Goal: Information Seeking & Learning: Learn about a topic

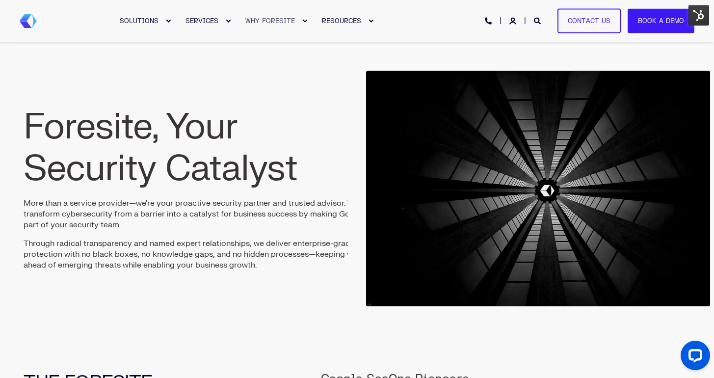
scroll to position [55, 0]
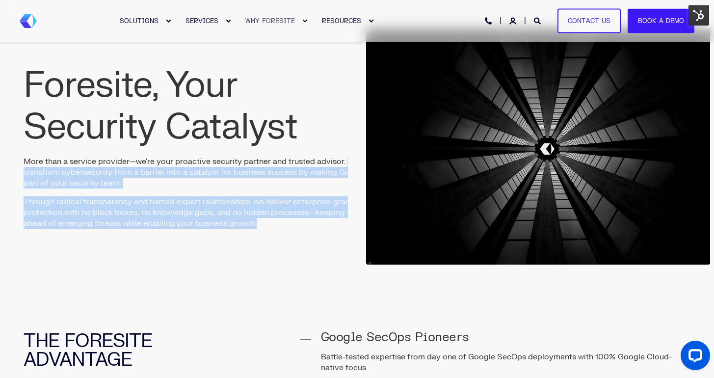
drag, startPoint x: 346, startPoint y: 162, endPoint x: 365, endPoint y: 163, distance: 19.2
click at [365, 163] on div "Foresite, Your Security Catalyst More than a service provider—we're your proact…" at bounding box center [357, 147] width 706 height 242
click at [298, 227] on p "Through radical transparency and named expert relationships, we deliver enterpr…" at bounding box center [196, 212] width 344 height 32
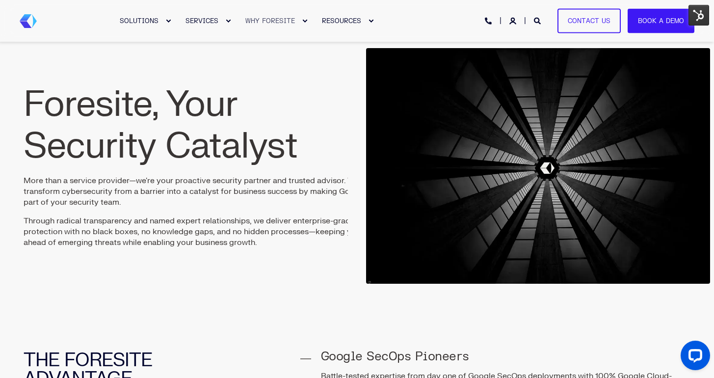
scroll to position [34, 0]
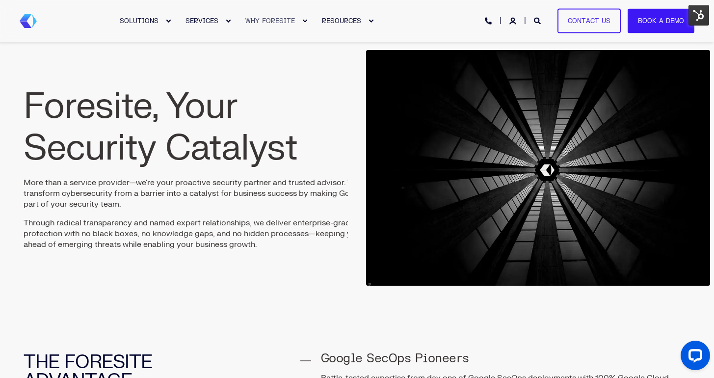
click at [342, 181] on p "More than a service provider—we're your proactive security partner and trusted …" at bounding box center [196, 193] width 344 height 32
click at [272, 242] on p "Through radical transparency and named expert relationships, we deliver enterpr…" at bounding box center [196, 233] width 344 height 32
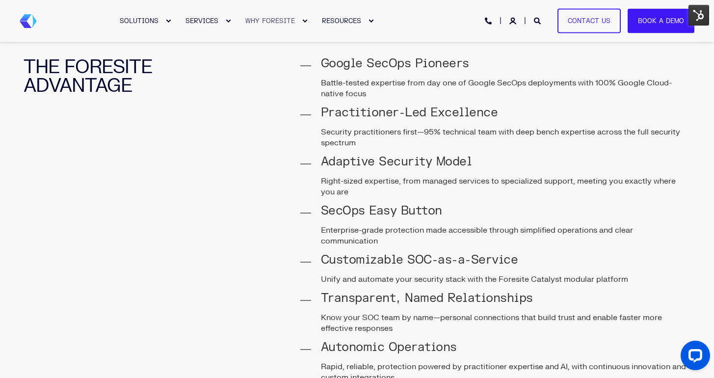
scroll to position [376, 0]
